Goal: Complete application form: Complete application form

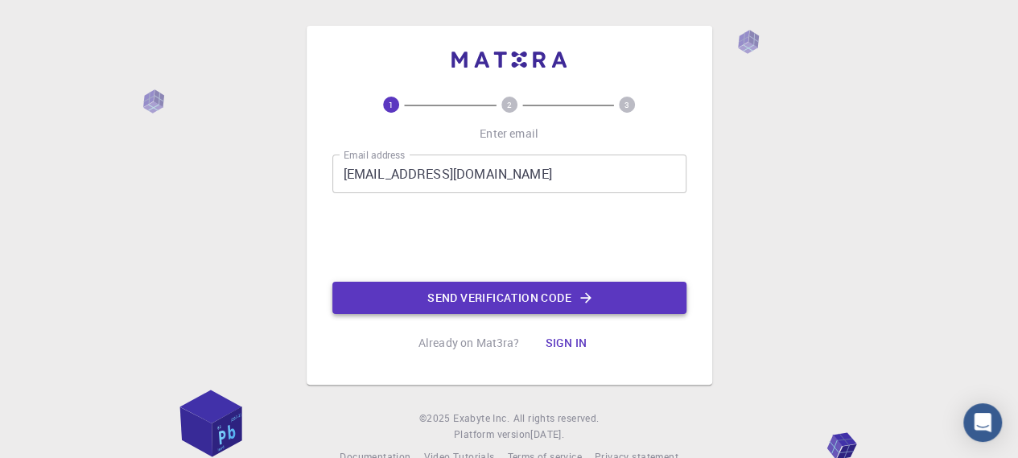
click at [576, 298] on button "Send verification code" at bounding box center [509, 298] width 354 height 32
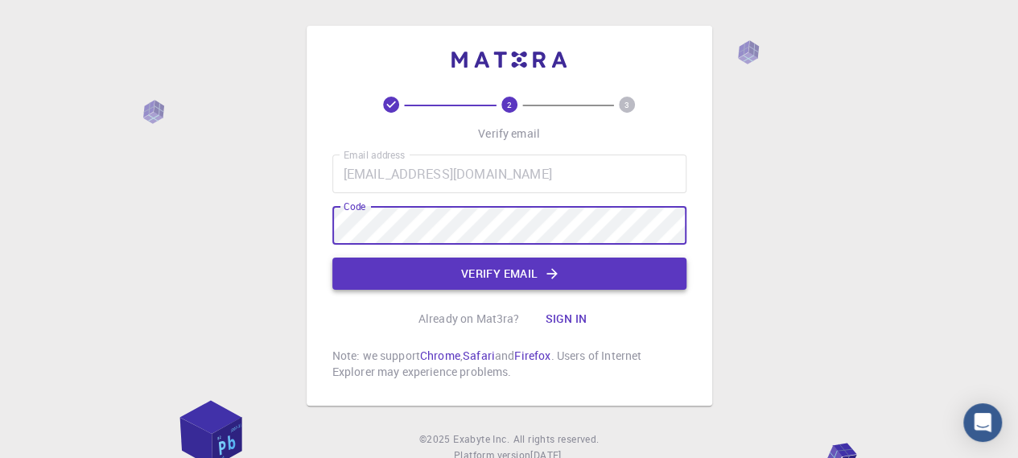
click at [381, 269] on button "Verify email" at bounding box center [509, 273] width 354 height 32
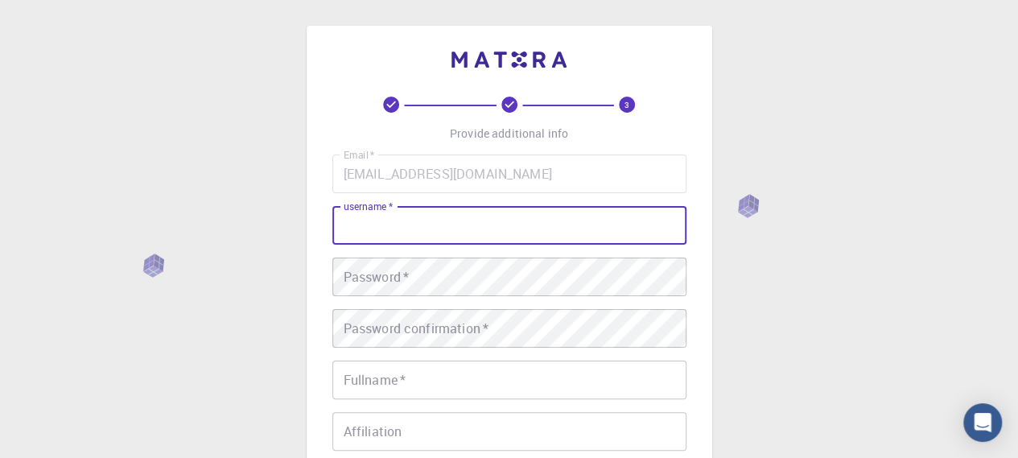
click at [461, 227] on input "username   *" at bounding box center [509, 225] width 354 height 39
type input "BOUARGALNE"
click at [405, 281] on div "Password   * Password   *" at bounding box center [509, 276] width 354 height 39
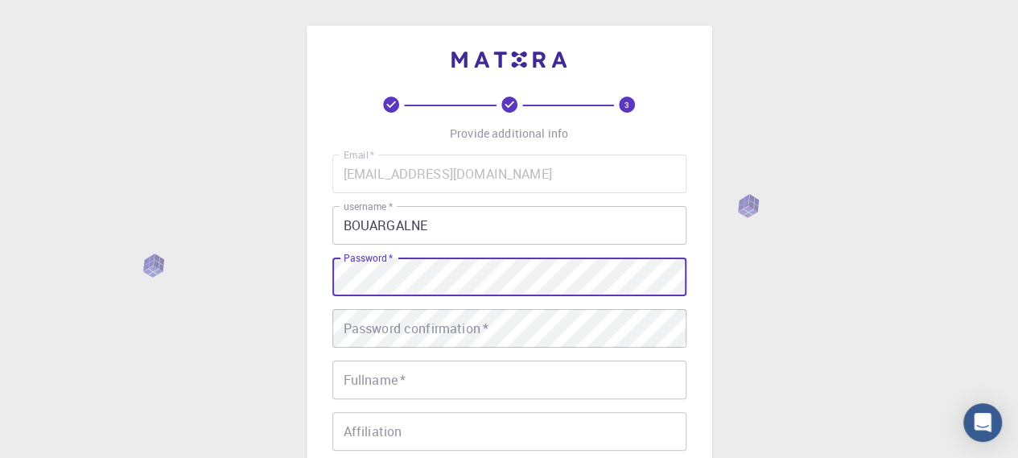
click at [367, 323] on div "Password confirmation   * Password confirmation   *" at bounding box center [509, 328] width 354 height 39
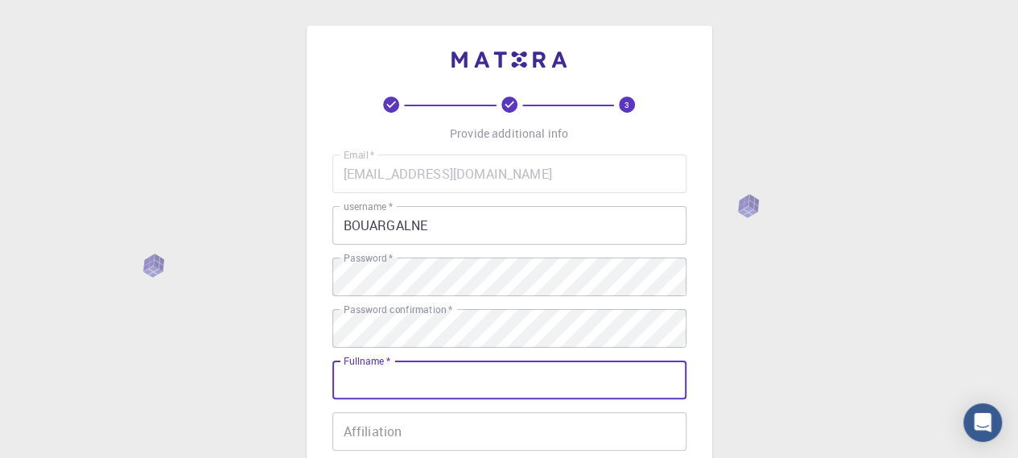
click at [344, 367] on div "Fullname   * Fullname   *" at bounding box center [509, 379] width 354 height 39
type input "BOUARGALNE"
click at [412, 436] on input "Affiliation" at bounding box center [509, 431] width 354 height 39
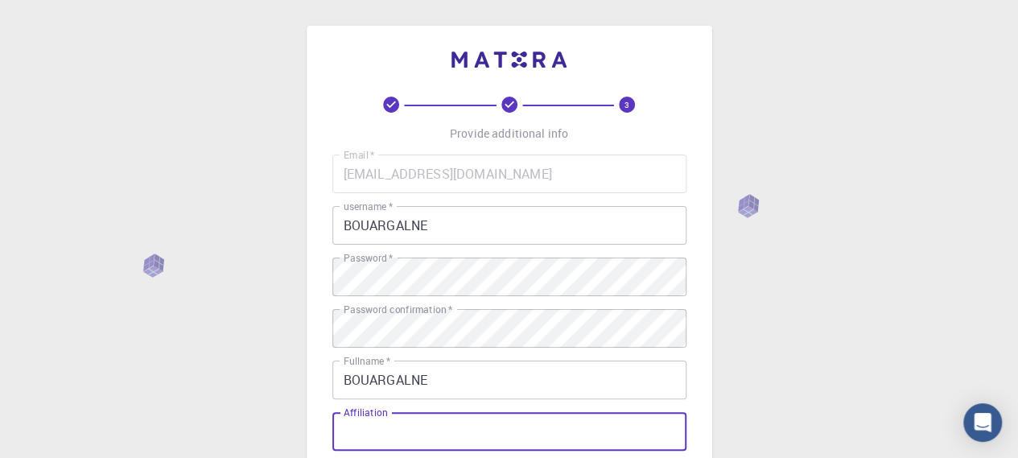
type input "h"
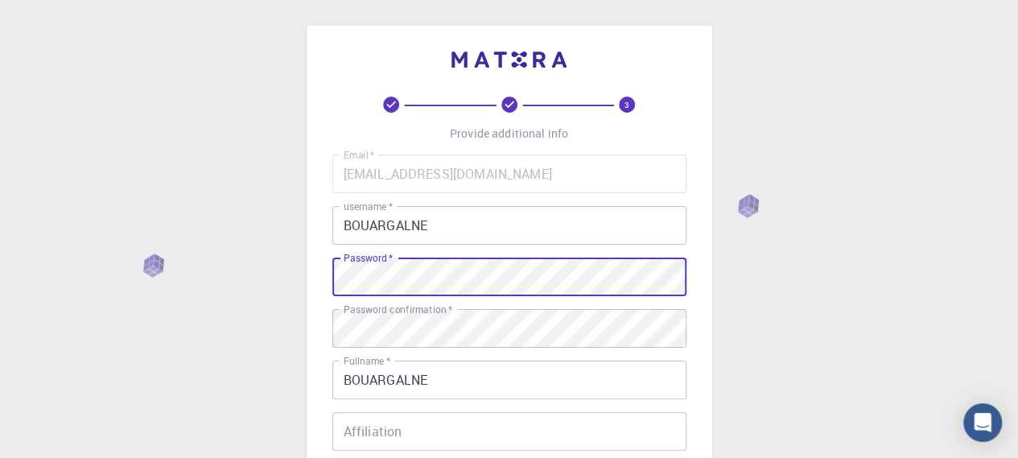
click at [326, 279] on div "3 Provide additional info Email   * [EMAIL_ADDRESS][DOMAIN_NAME] Email   * user…" at bounding box center [509, 369] width 405 height 687
click at [371, 437] on div "Affiliation Affiliation" at bounding box center [509, 431] width 354 height 39
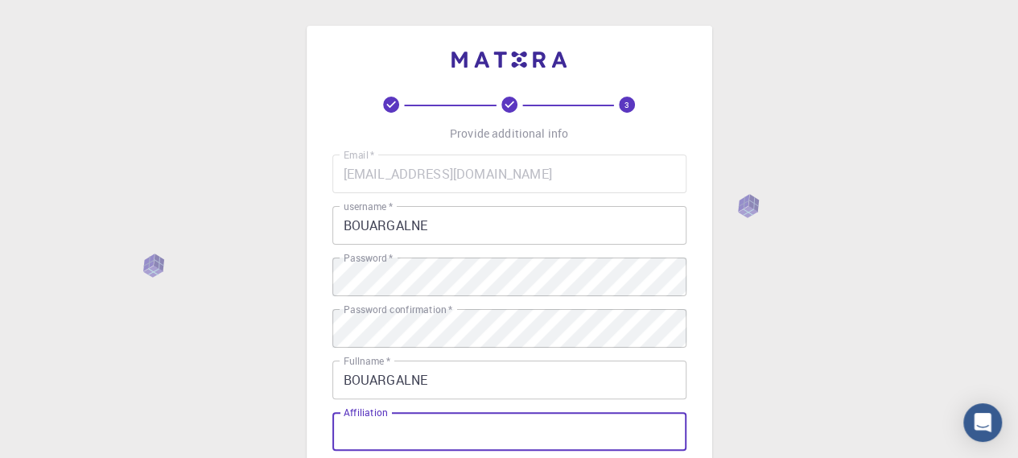
click at [408, 424] on input "Affiliation" at bounding box center [509, 431] width 354 height 39
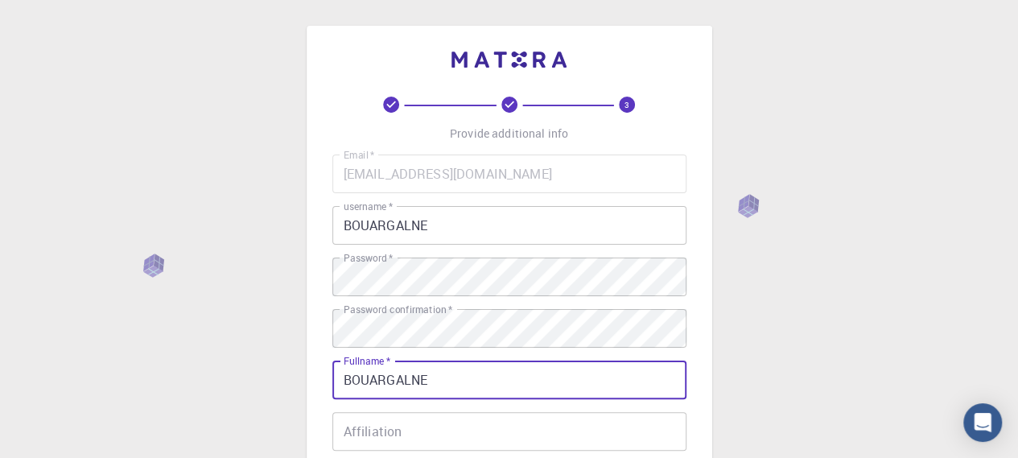
click at [436, 377] on input "BOUARGALNE" at bounding box center [509, 379] width 354 height 39
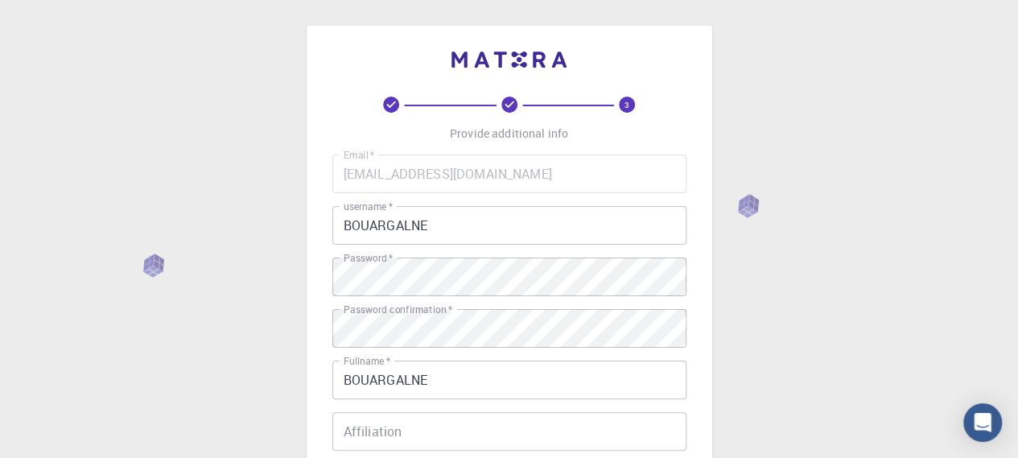
click at [304, 397] on div "3 Provide additional info Email   * [EMAIL_ADDRESS][DOMAIN_NAME] Email   * user…" at bounding box center [509, 409] width 1018 height 819
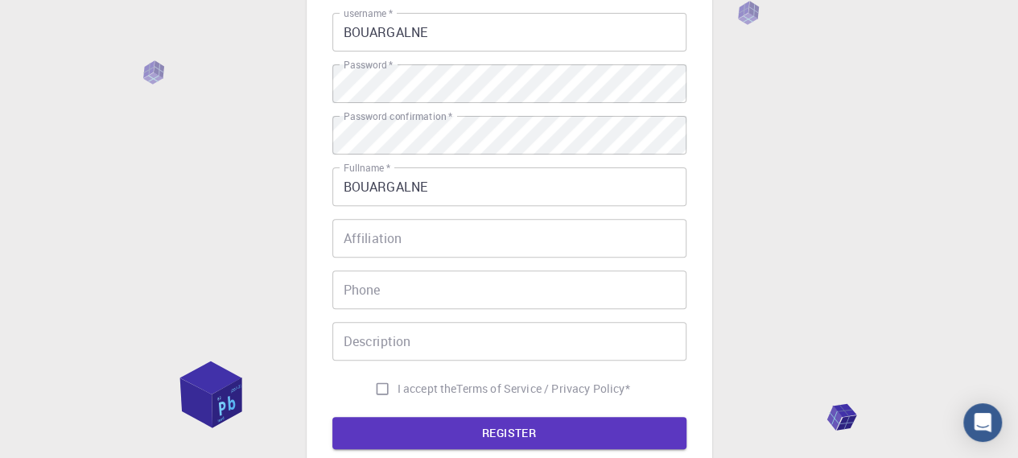
scroll to position [225, 0]
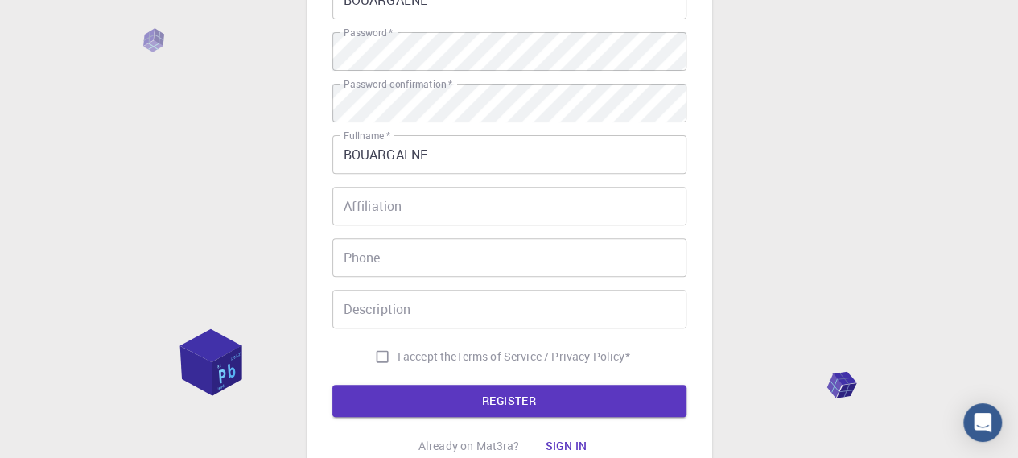
click at [433, 155] on input "BOUARGALNE" at bounding box center [509, 154] width 354 height 39
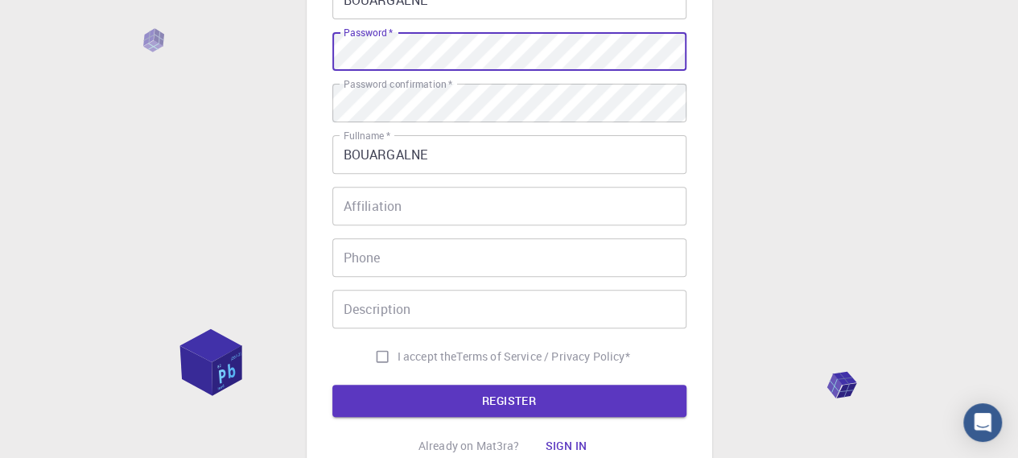
click at [294, 58] on div "3 Provide additional info Email   * [EMAIL_ADDRESS][DOMAIN_NAME] Email   * user…" at bounding box center [509, 184] width 1018 height 819
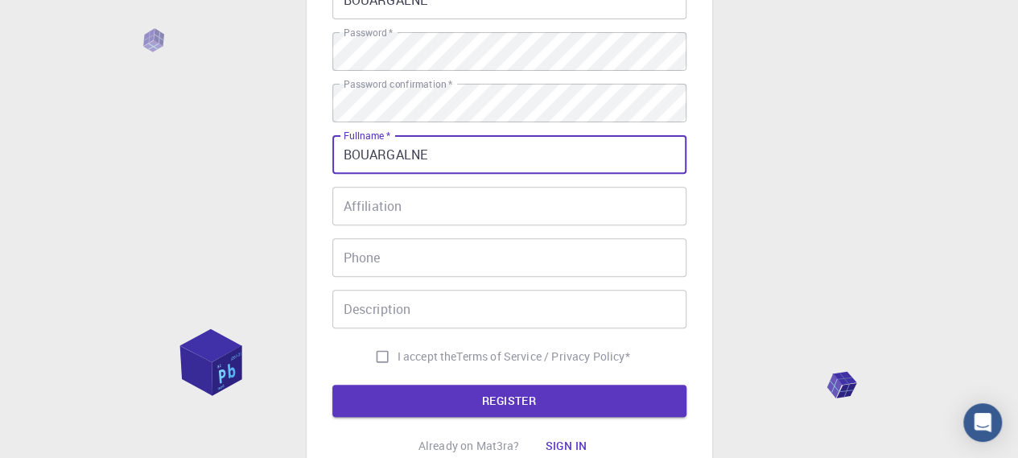
click at [451, 163] on input "BOUARGALNE" at bounding box center [509, 154] width 354 height 39
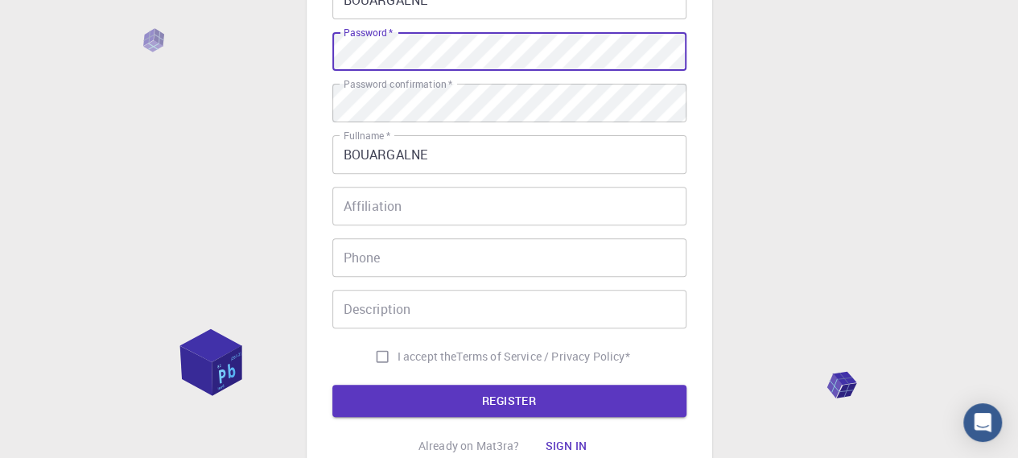
click at [451, 144] on input "BOUARGALNE" at bounding box center [509, 154] width 354 height 39
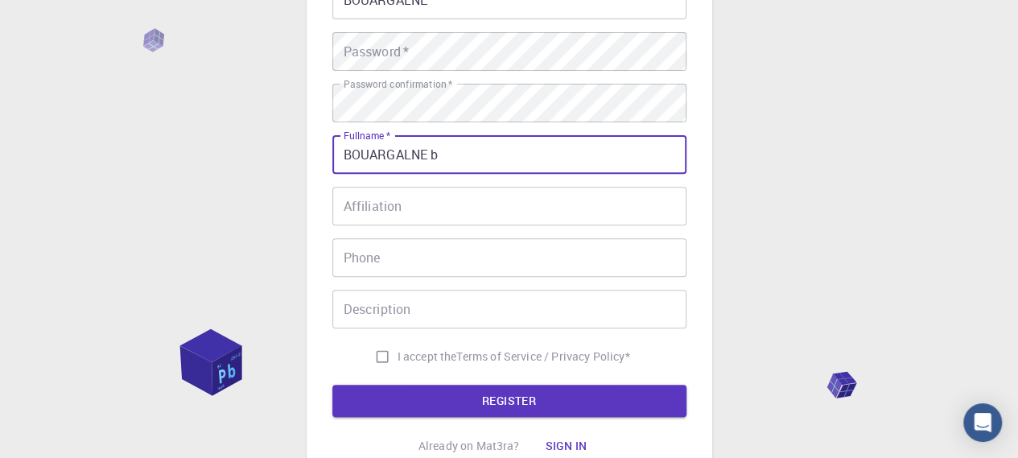
type input "BOUARGALNE"
click at [396, 47] on div "Password   * Password   *" at bounding box center [509, 51] width 354 height 39
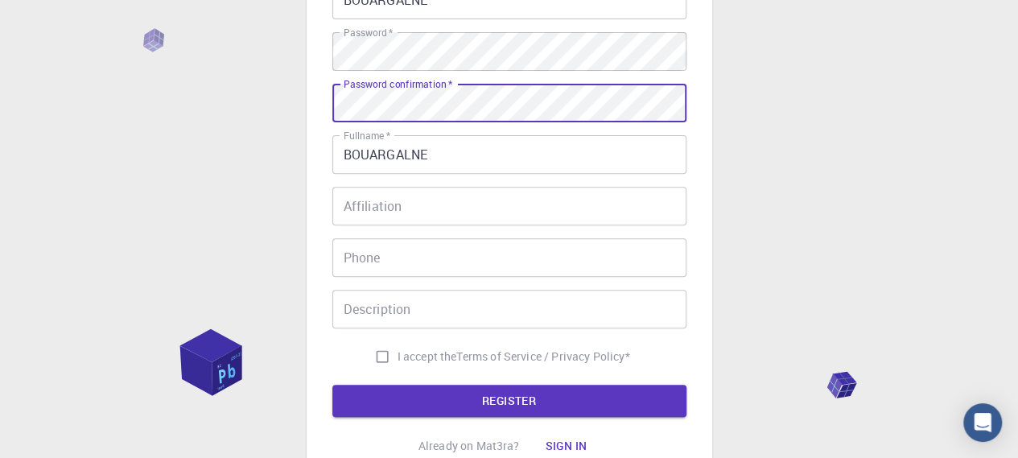
click at [378, 355] on input "I accept the Terms of Service / Privacy Policy *" at bounding box center [382, 356] width 31 height 31
checkbox input "true"
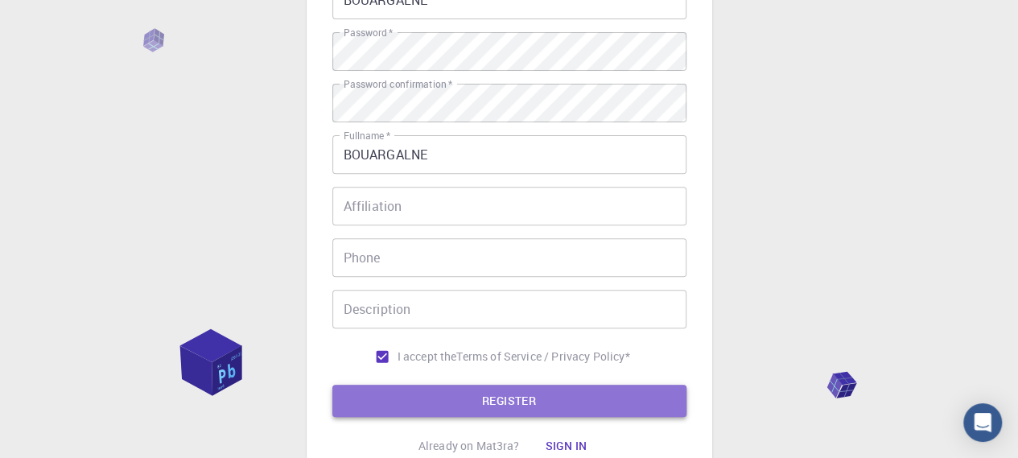
click at [561, 397] on button "REGISTER" at bounding box center [509, 401] width 354 height 32
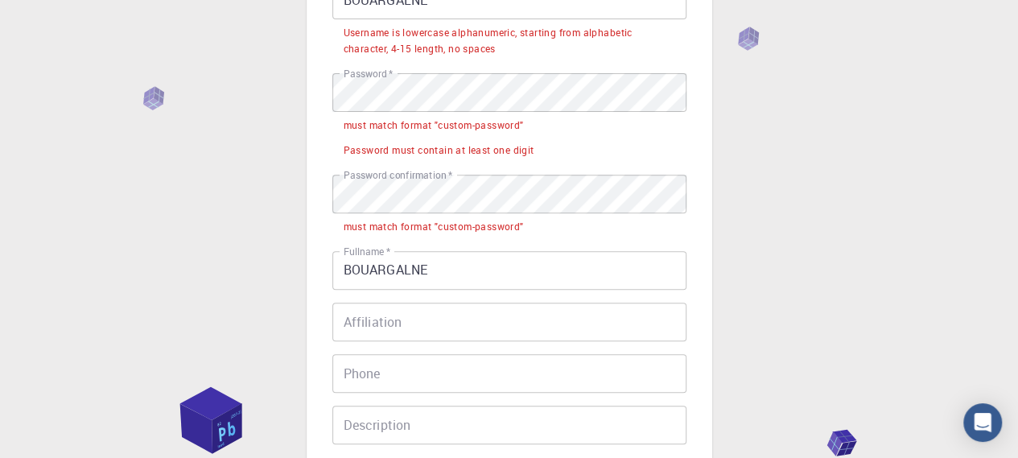
scroll to position [155, 0]
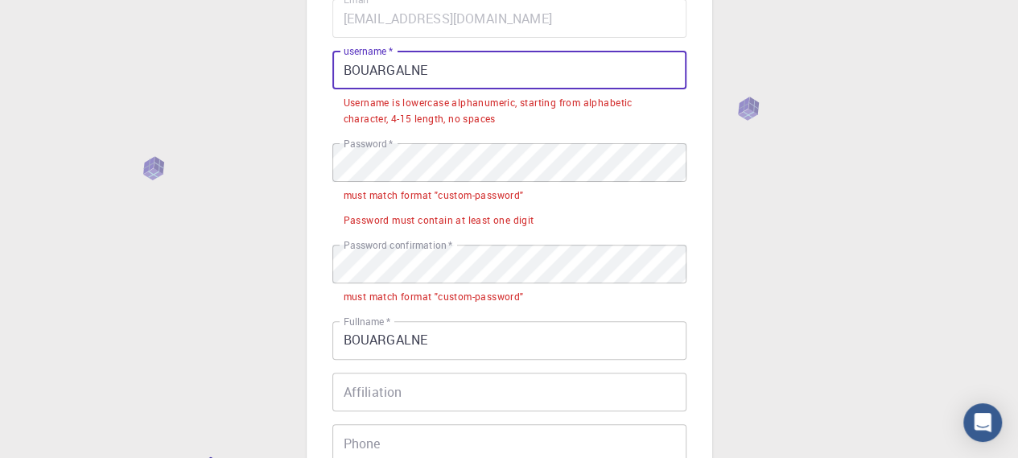
click at [439, 71] on input "BOUARGALNE" at bounding box center [509, 70] width 354 height 39
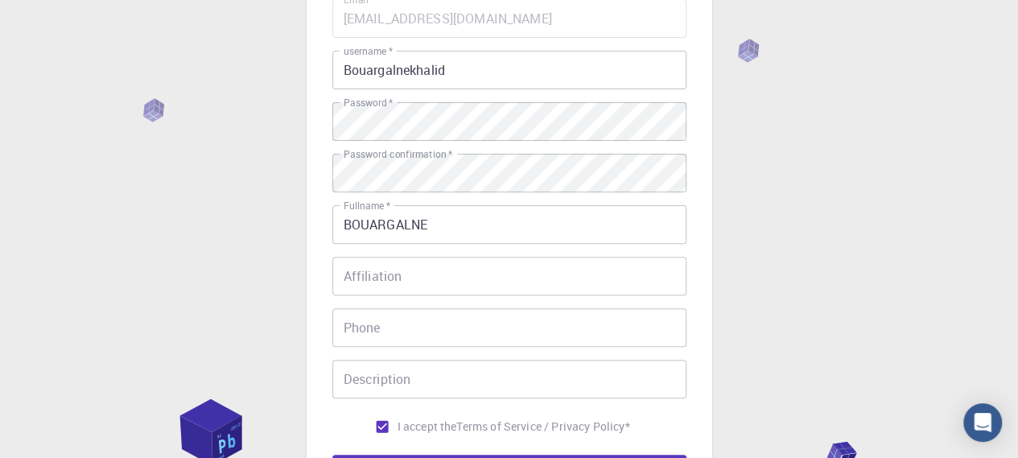
click at [303, 387] on div "3 Provide additional info Email   * [EMAIL_ADDRESS][DOMAIN_NAME] Email   * user…" at bounding box center [509, 254] width 1018 height 819
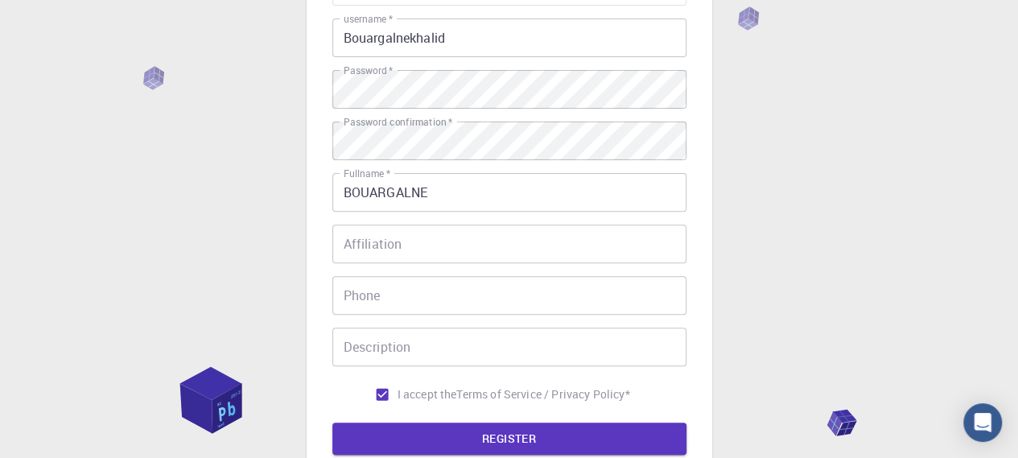
scroll to position [220, 0]
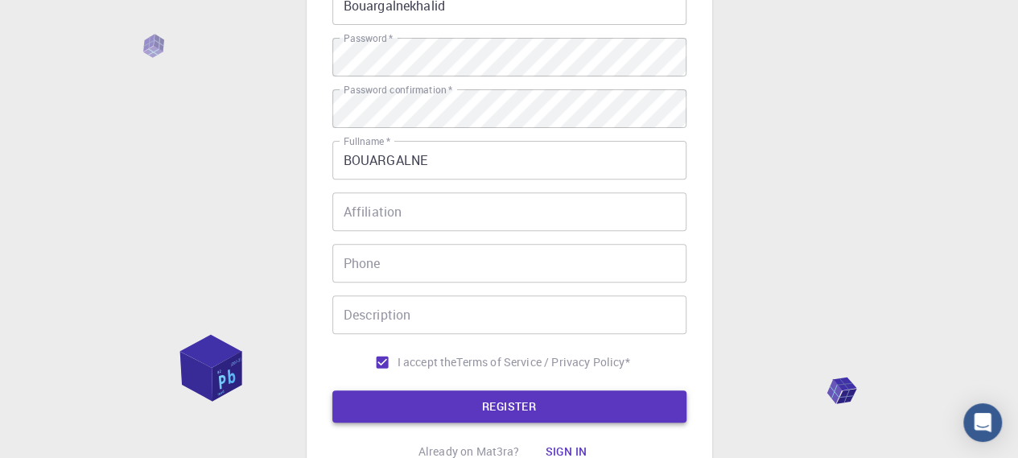
click at [496, 401] on button "REGISTER" at bounding box center [509, 406] width 354 height 32
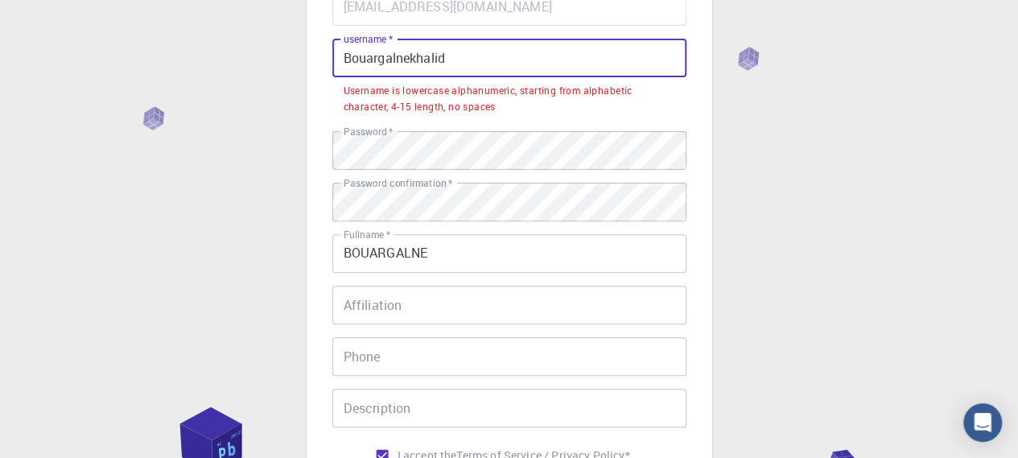
scroll to position [165, 0]
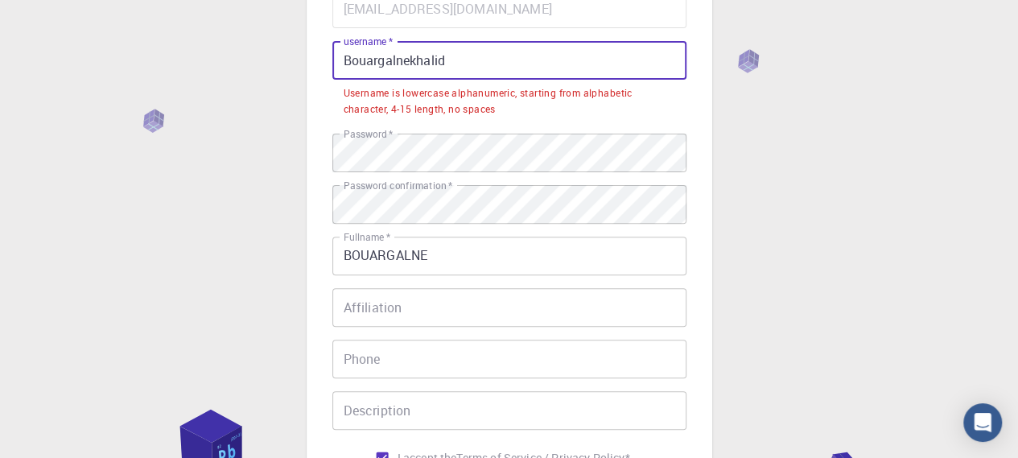
drag, startPoint x: 462, startPoint y: 8, endPoint x: 412, endPoint y: 66, distance: 76.4
click at [412, 66] on input "Bouargalnekhalid" at bounding box center [509, 60] width 354 height 39
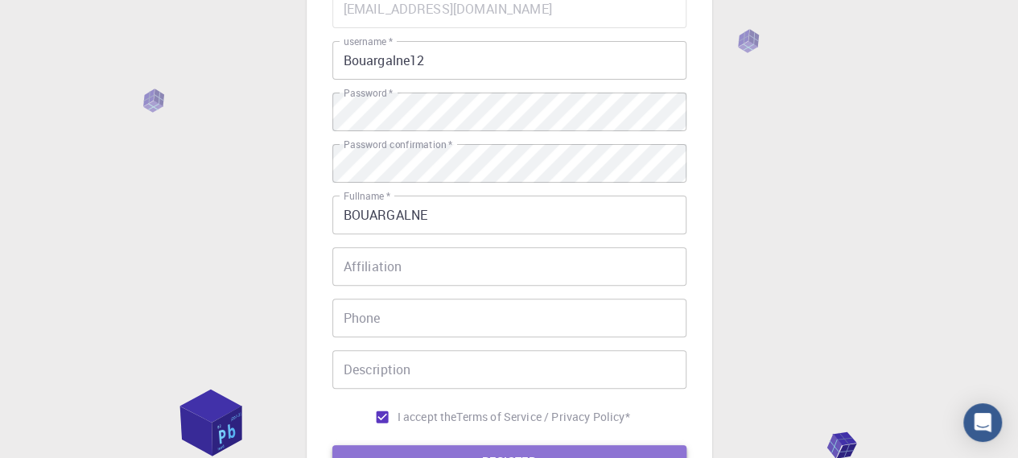
click at [471, 447] on button "REGISTER" at bounding box center [509, 461] width 354 height 32
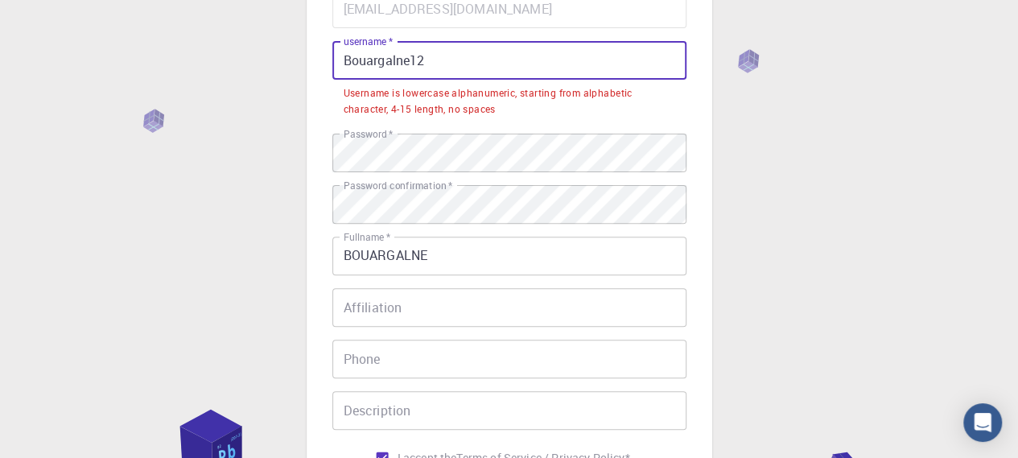
click at [346, 60] on input "Bouargalne12" at bounding box center [509, 60] width 354 height 39
click at [426, 68] on input "Bouargalne12" at bounding box center [509, 60] width 354 height 39
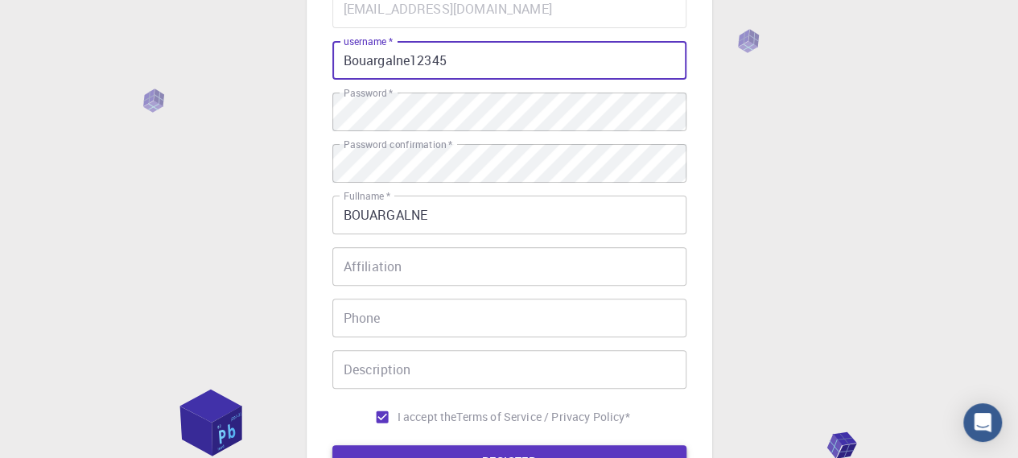
type input "Bouargalne12345"
click at [418, 447] on button "REGISTER" at bounding box center [509, 461] width 354 height 32
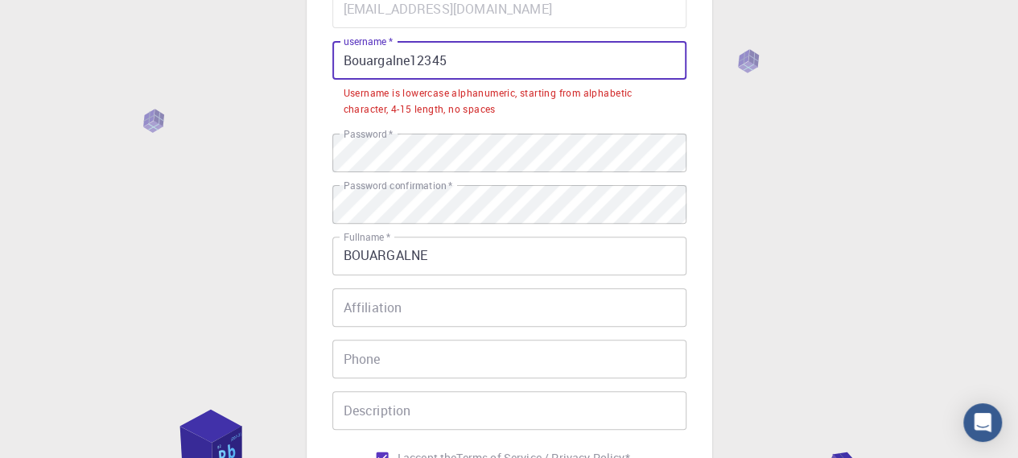
drag, startPoint x: 461, startPoint y: 64, endPoint x: 325, endPoint y: 72, distance: 136.2
click at [325, 72] on div "3 Provide additional info Email   * [EMAIL_ADDRESS][DOMAIN_NAME] Email   * user…" at bounding box center [509, 225] width 405 height 728
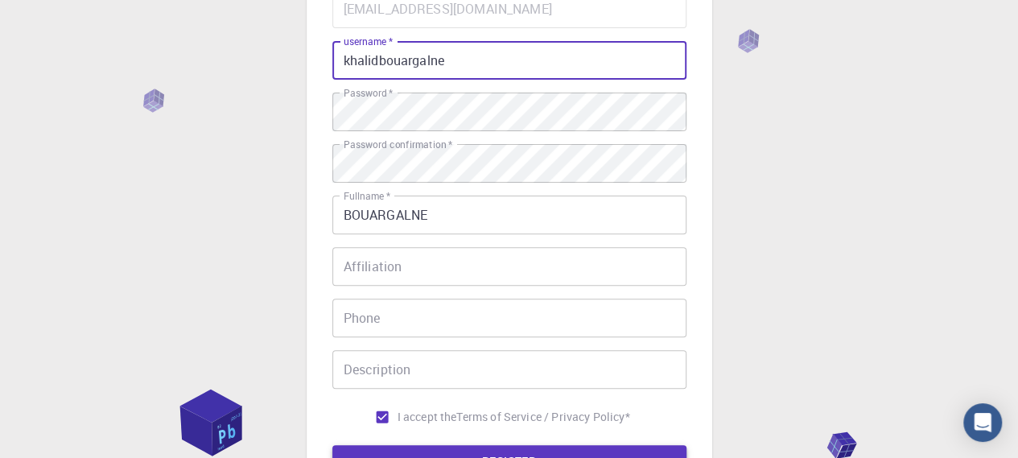
click at [452, 445] on button "REGISTER" at bounding box center [509, 461] width 354 height 32
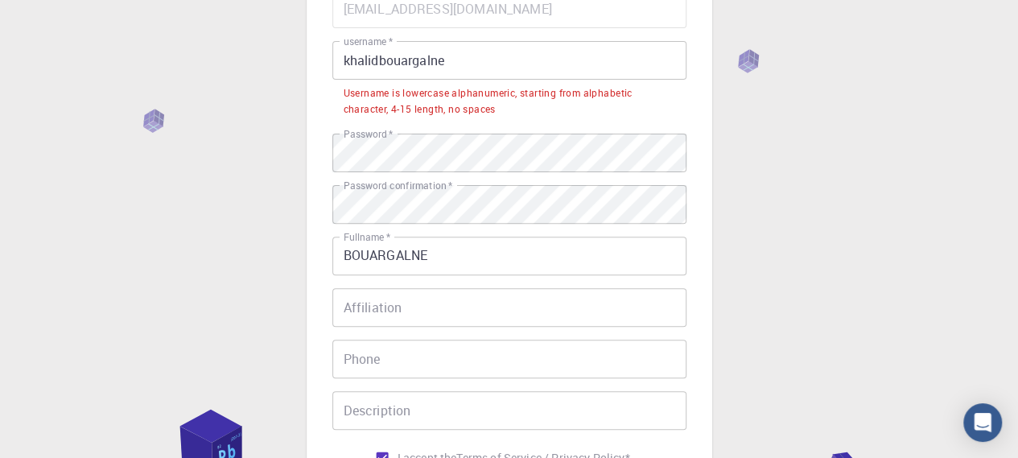
click at [459, 60] on input "khalidbouargalne" at bounding box center [509, 60] width 354 height 39
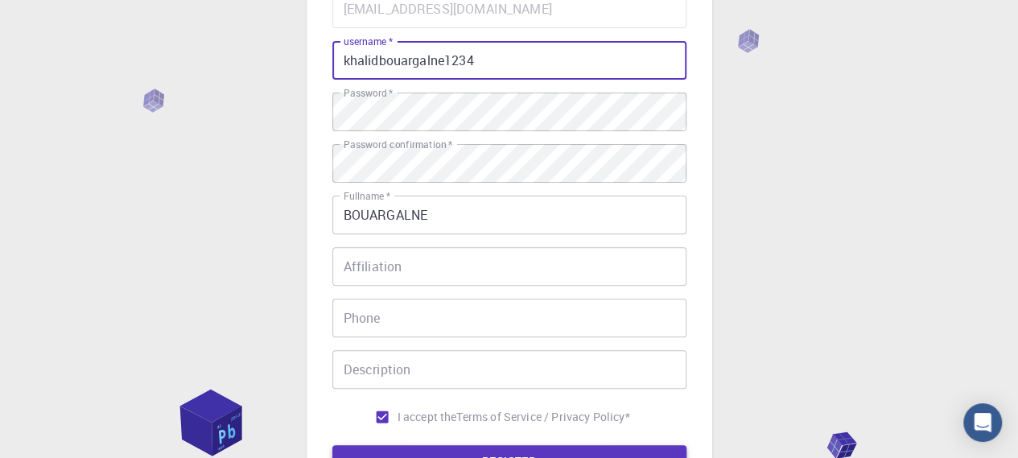
click at [467, 447] on button "REGISTER" at bounding box center [509, 461] width 354 height 32
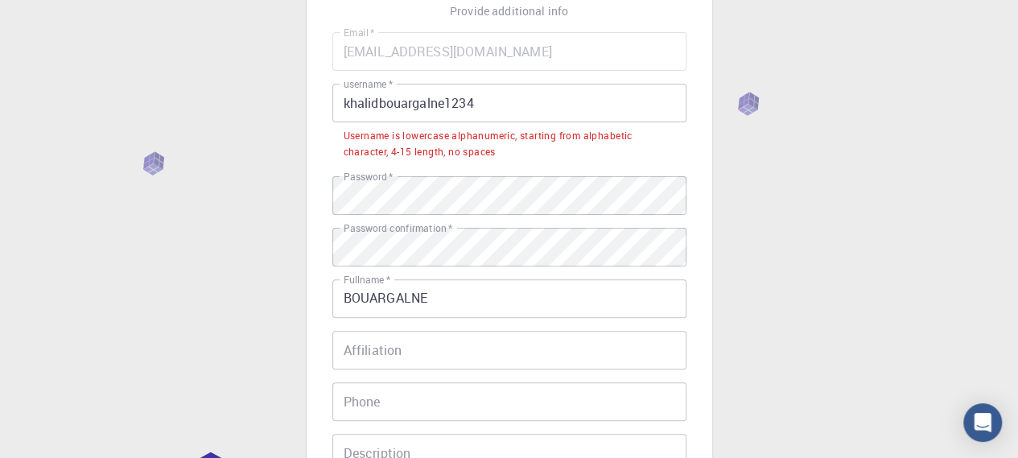
scroll to position [151, 0]
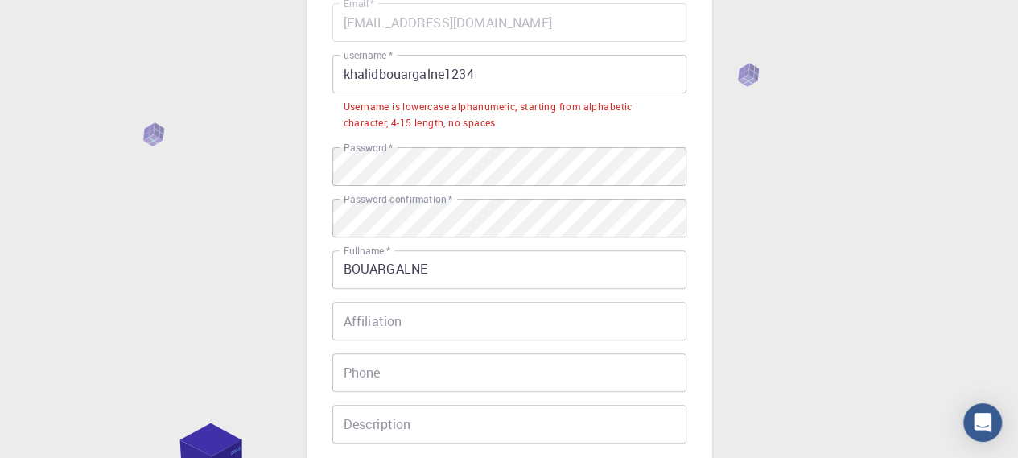
click at [481, 75] on input "khalidbouargalne1234" at bounding box center [509, 74] width 354 height 39
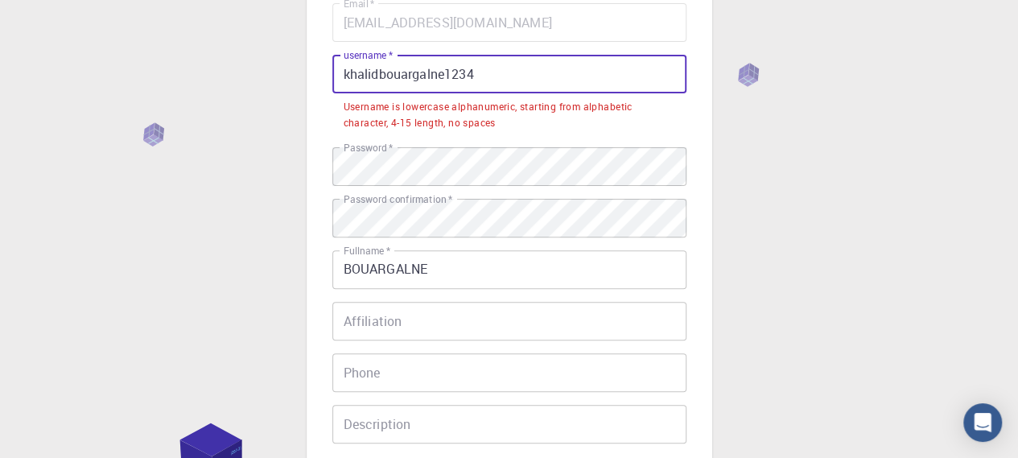
click at [440, 75] on input "khalidbouargalne1234" at bounding box center [509, 74] width 354 height 39
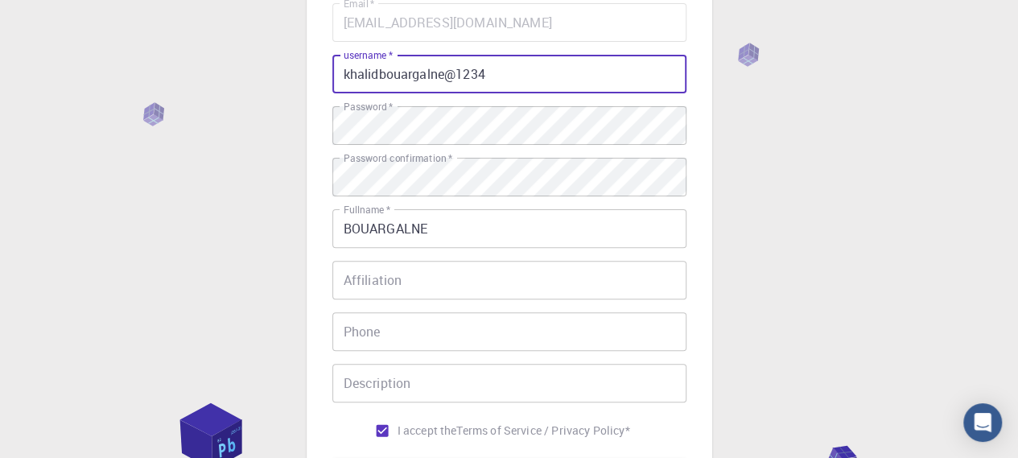
click at [341, 430] on div "I accept the Terms of Service / Privacy Policy *" at bounding box center [509, 430] width 354 height 31
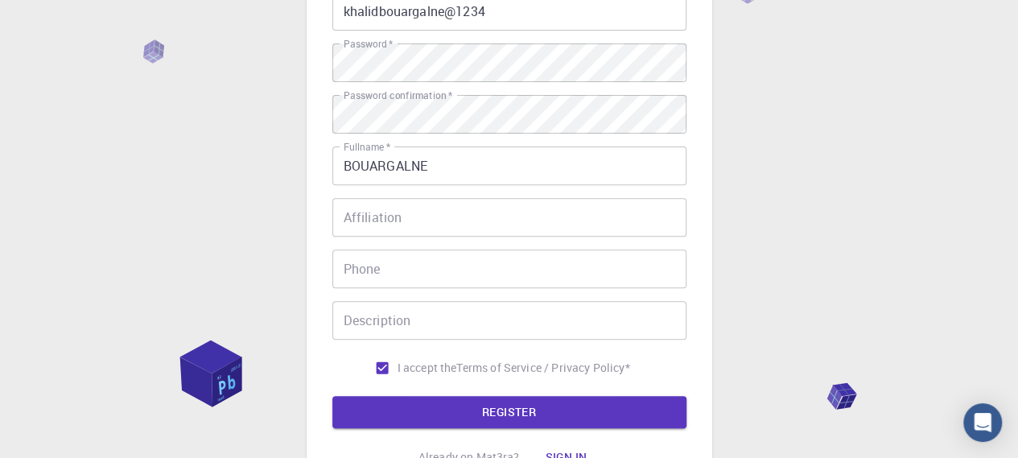
scroll to position [216, 0]
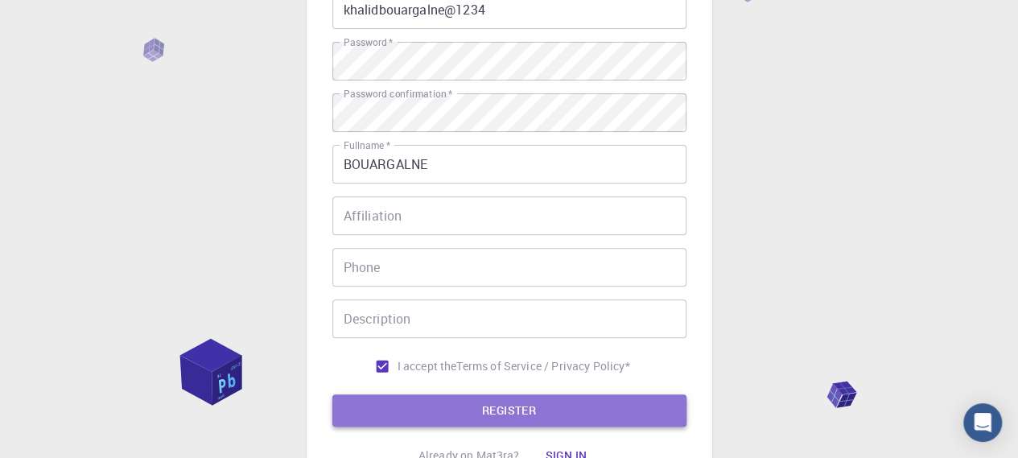
click at [455, 406] on button "REGISTER" at bounding box center [509, 410] width 354 height 32
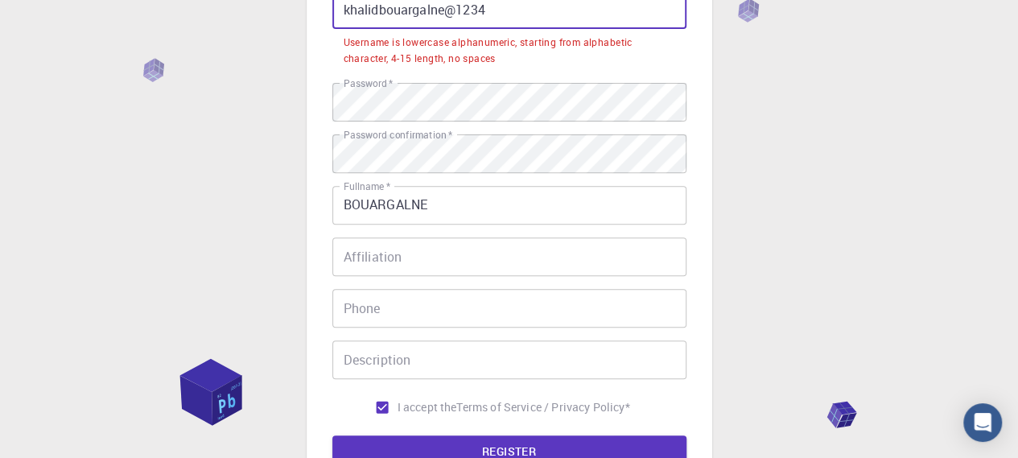
drag, startPoint x: 504, startPoint y: 16, endPoint x: 334, endPoint y: 17, distance: 169.8
click at [334, 17] on input "khalidbouargalne@1234" at bounding box center [509, 9] width 354 height 39
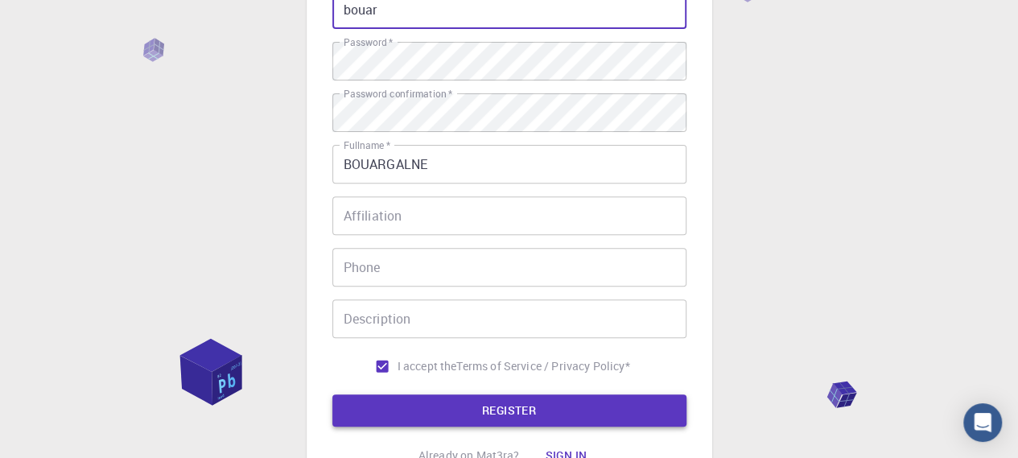
type input "bouar"
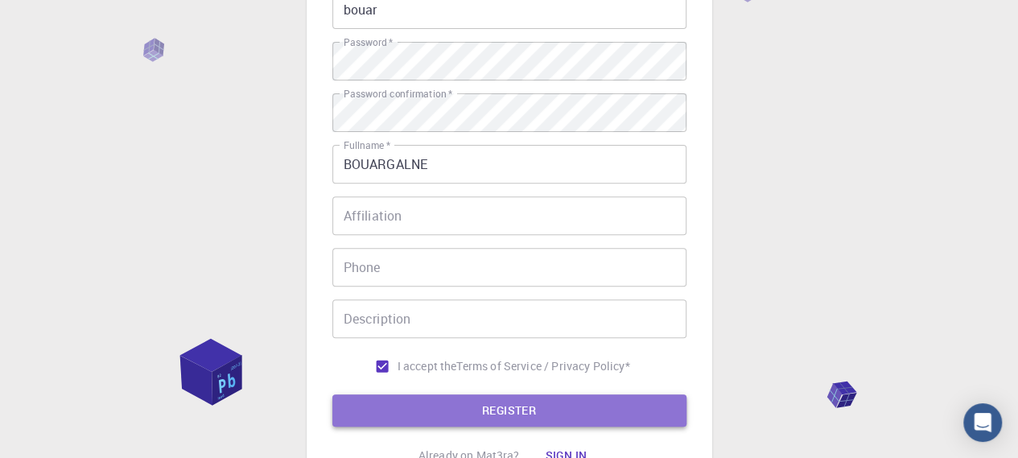
click at [491, 398] on button "REGISTER" at bounding box center [509, 410] width 354 height 32
click at [496, 410] on button "REGISTER" at bounding box center [509, 410] width 354 height 32
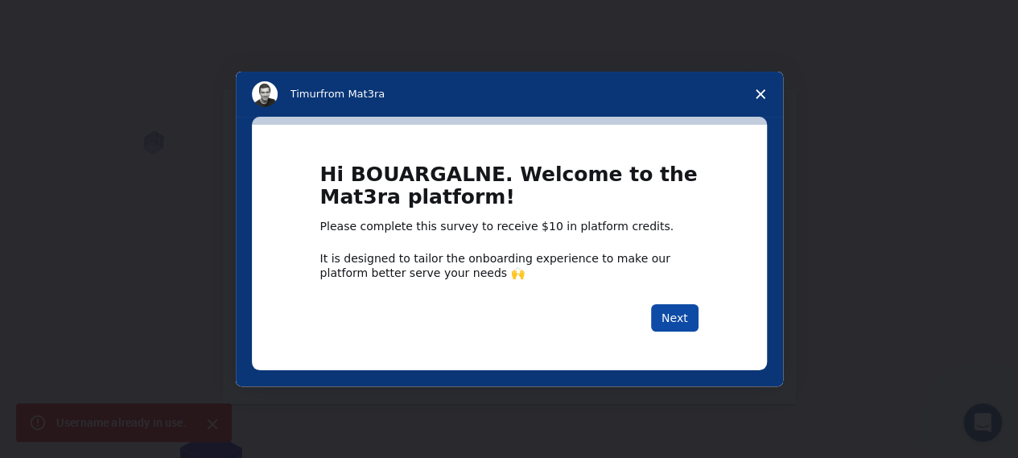
click at [679, 318] on button "Next" at bounding box center [674, 317] width 47 height 27
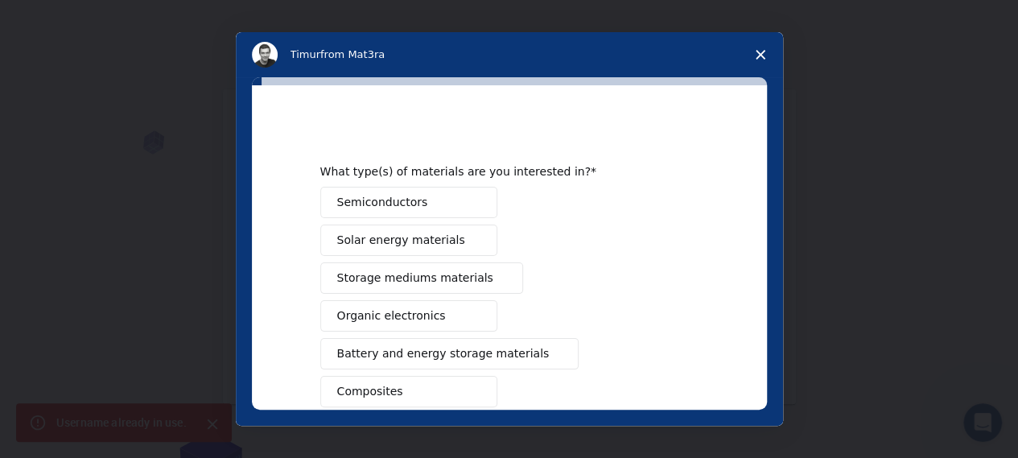
click at [438, 203] on button "Semiconductors" at bounding box center [408, 202] width 177 height 31
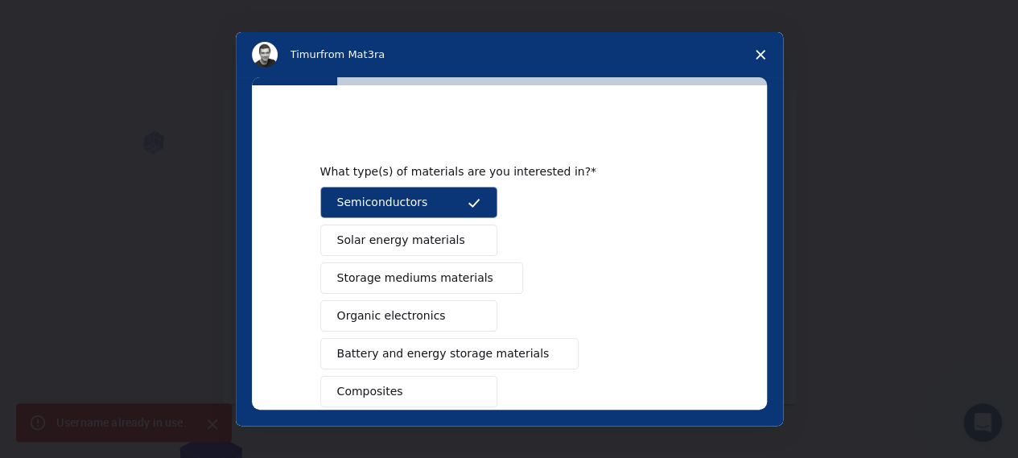
click at [431, 235] on span "Solar energy materials" at bounding box center [401, 240] width 128 height 17
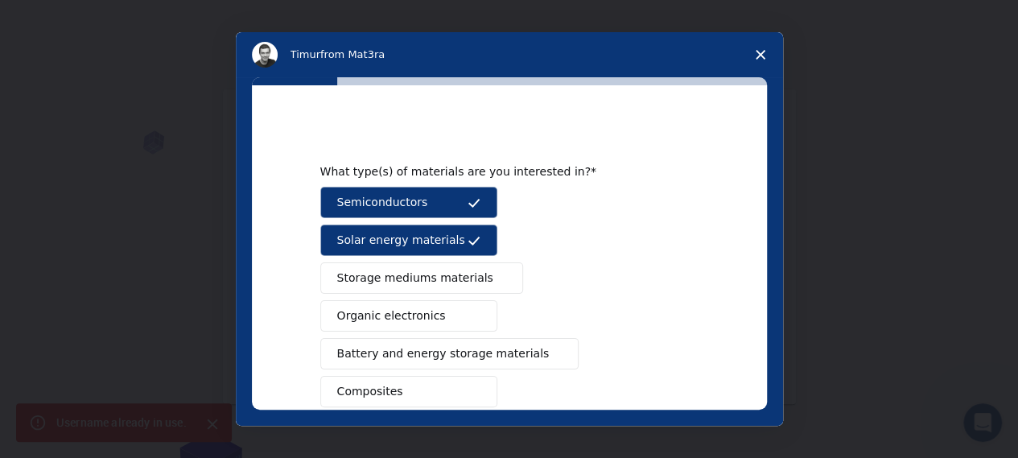
click at [431, 235] on span "Solar energy materials" at bounding box center [401, 240] width 128 height 17
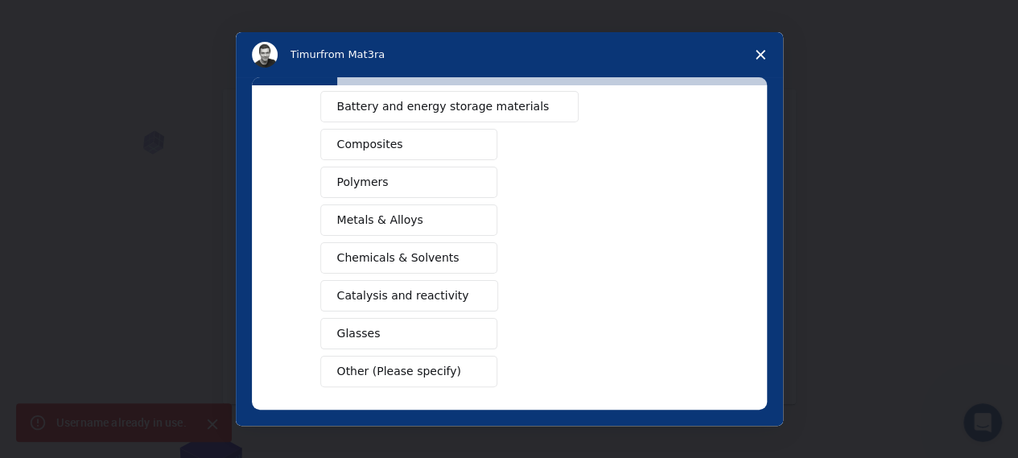
scroll to position [312, 0]
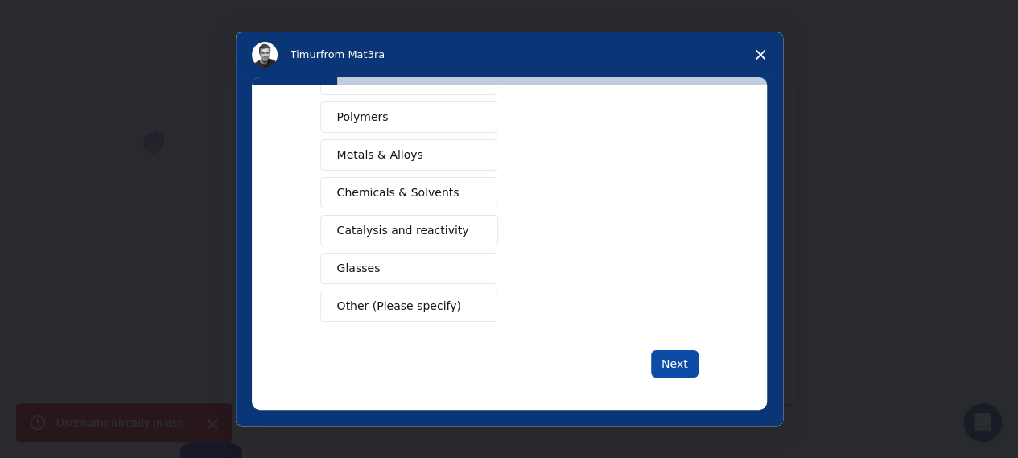
click at [663, 360] on button "Next" at bounding box center [674, 363] width 47 height 27
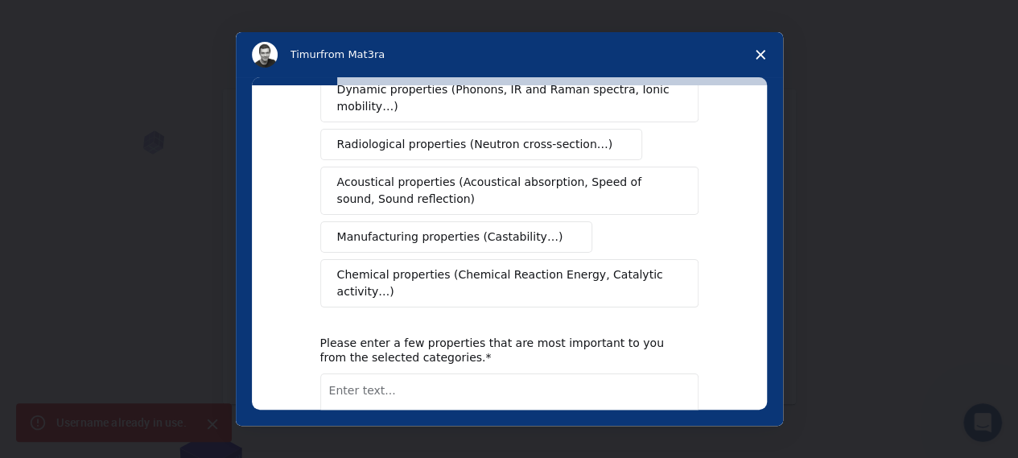
scroll to position [0, 0]
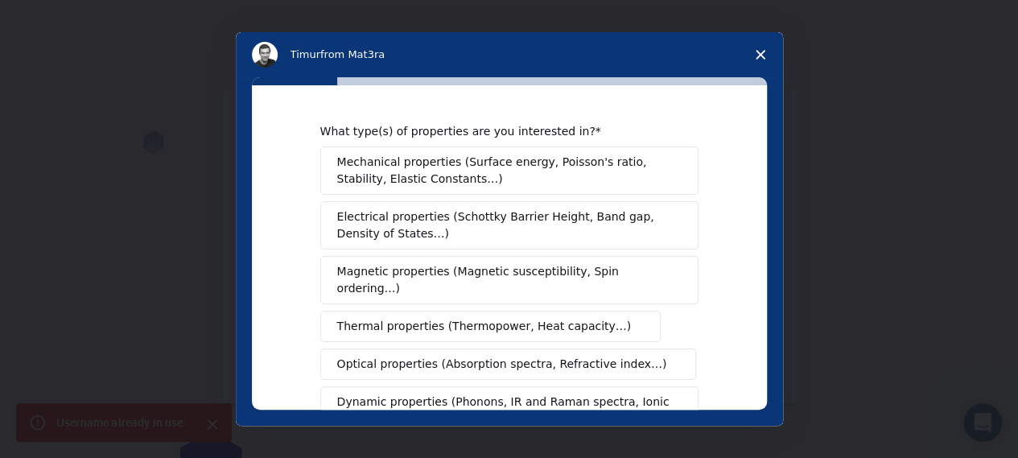
click at [432, 187] on button "Mechanical properties (Surface energy, Poisson's ratio, Stability, Elastic Cons…" at bounding box center [509, 170] width 378 height 48
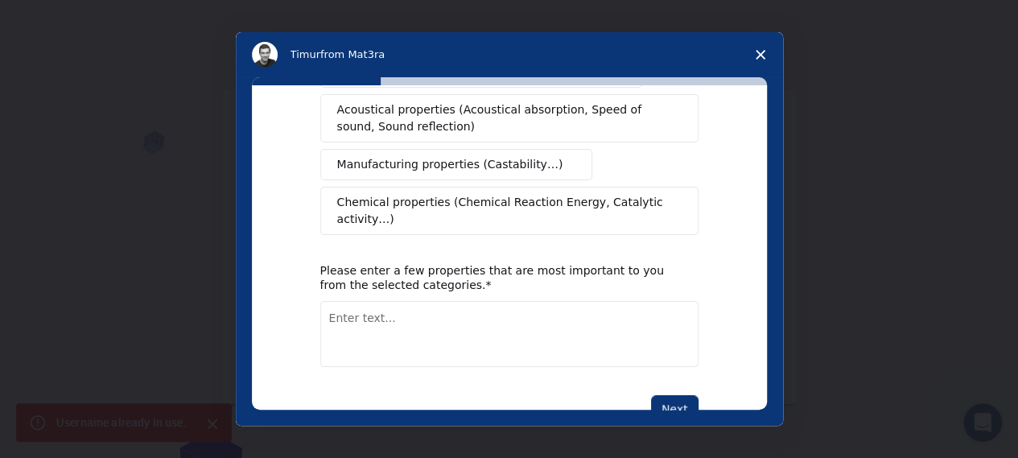
scroll to position [396, 0]
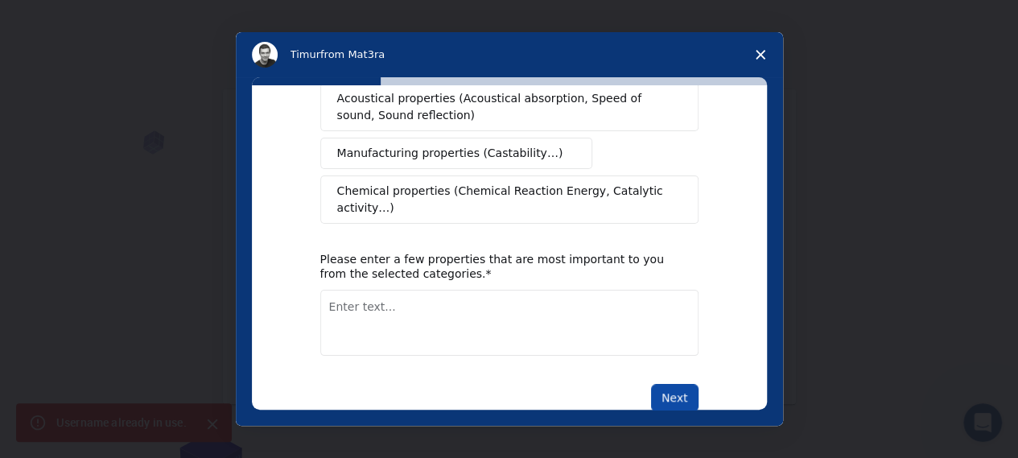
click at [674, 384] on button "Next" at bounding box center [674, 397] width 47 height 27
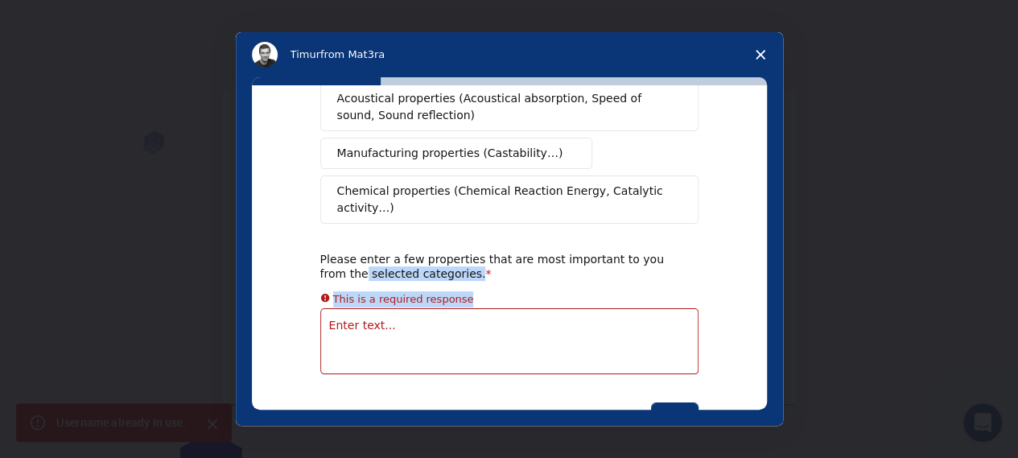
drag, startPoint x: 766, startPoint y: 316, endPoint x: 770, endPoint y: 174, distance: 142.5
click at [771, 196] on div "What type(s) of properties are you interested in? Mechanical properties (Surfac…" at bounding box center [509, 251] width 547 height 348
click at [759, 57] on icon "Close survey" at bounding box center [760, 55] width 10 height 10
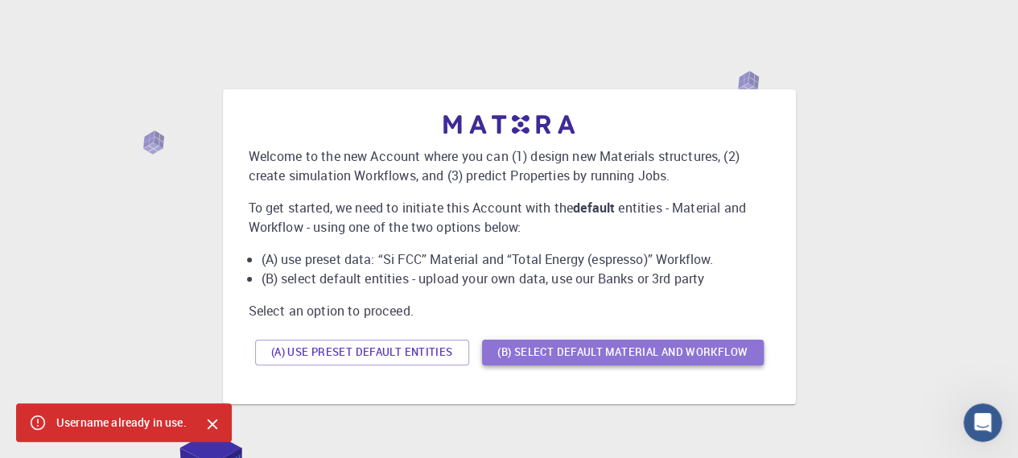
click at [563, 352] on button "(B) Select default material and workflow" at bounding box center [623, 353] width 282 height 26
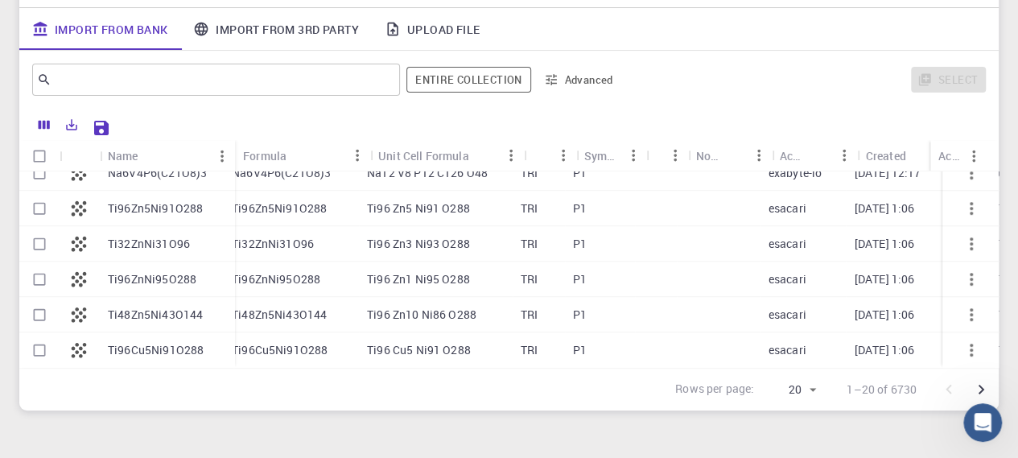
scroll to position [523, 0]
